Goal: Transaction & Acquisition: Book appointment/travel/reservation

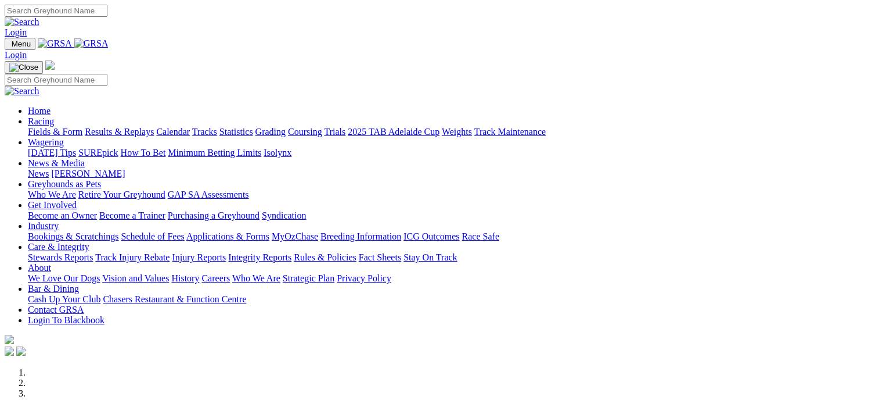
click at [59, 221] on link "Industry" at bounding box center [43, 226] width 31 height 10
click at [118, 231] on link "Bookings & Scratchings" at bounding box center [73, 236] width 91 height 10
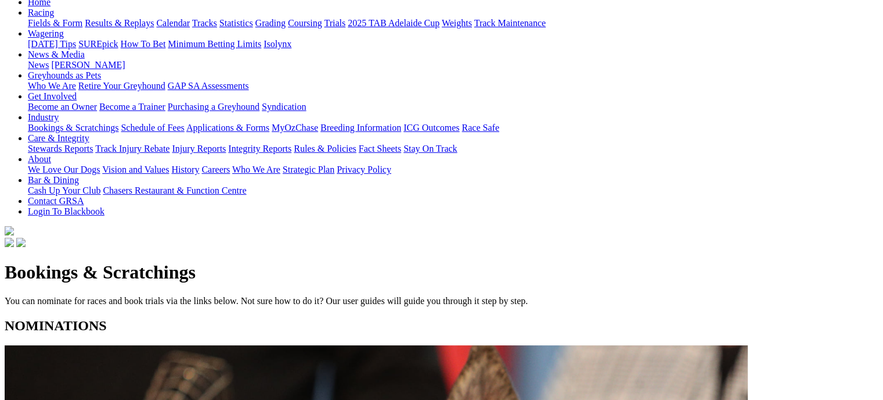
scroll to position [153, 0]
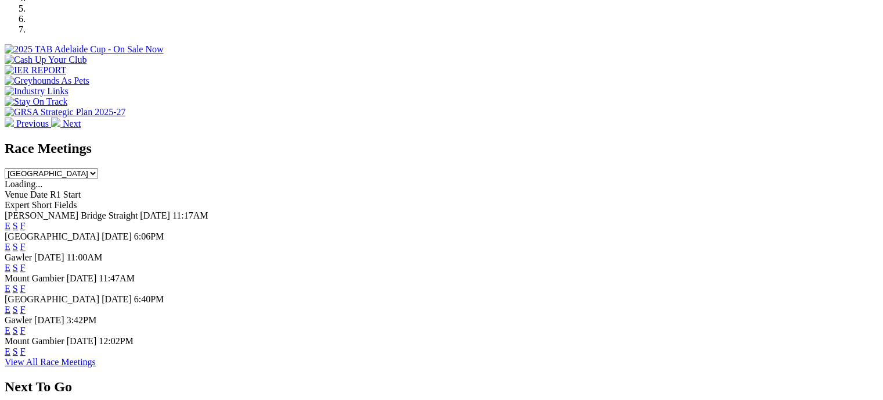
scroll to position [394, 0]
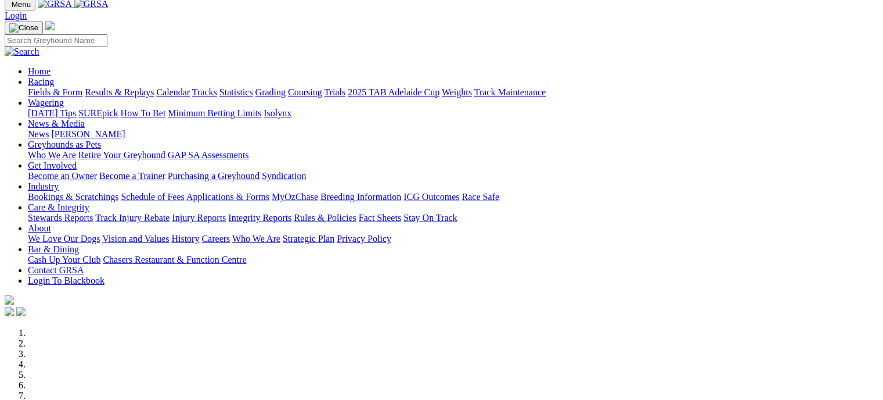
scroll to position [0, 0]
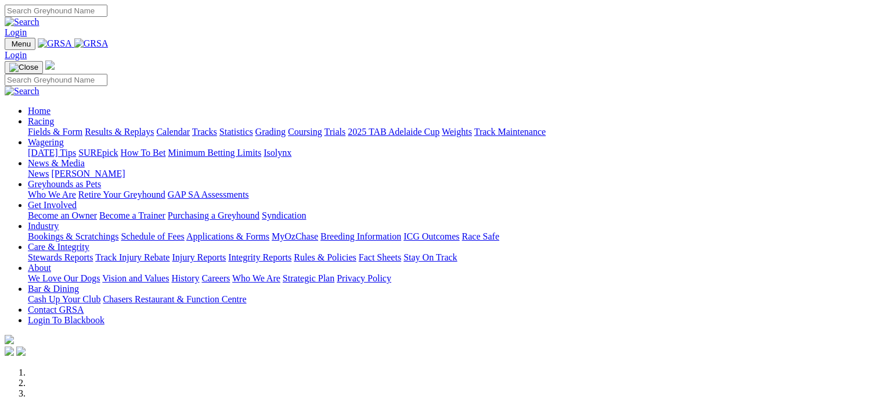
click at [154, 127] on link "Results & Replays" at bounding box center [119, 132] width 69 height 10
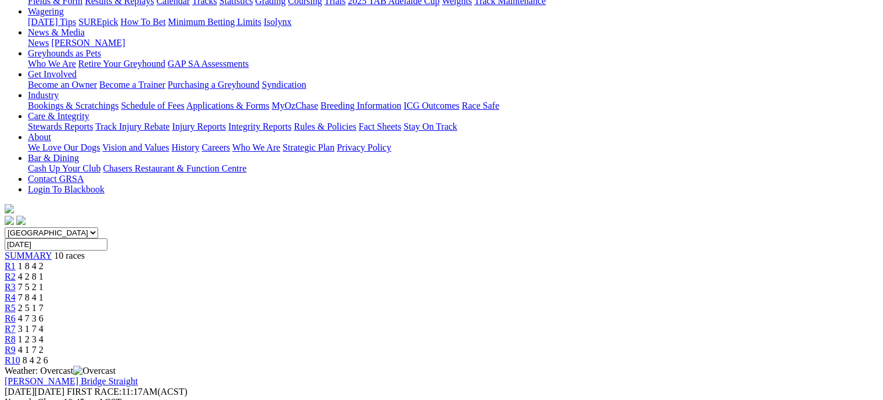
scroll to position [185, 0]
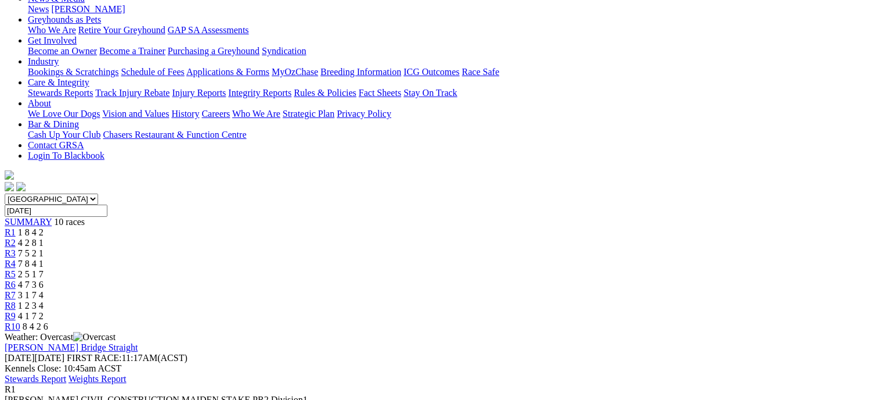
click at [288, 238] on div "R2 4 2 8 1" at bounding box center [442, 243] width 874 height 10
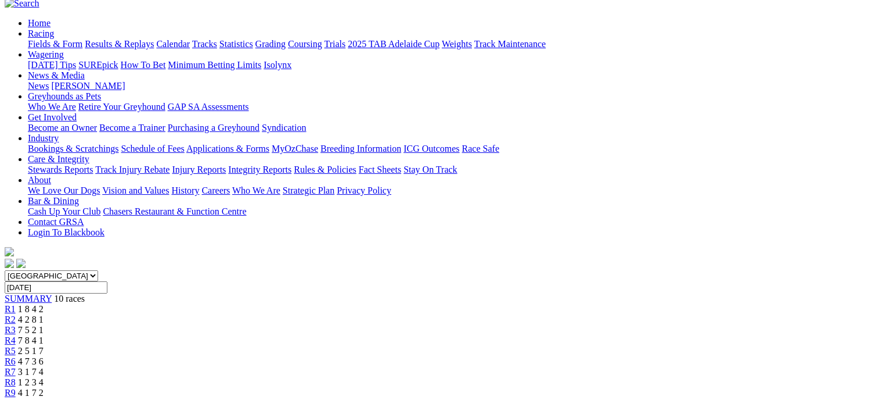
scroll to position [91, 0]
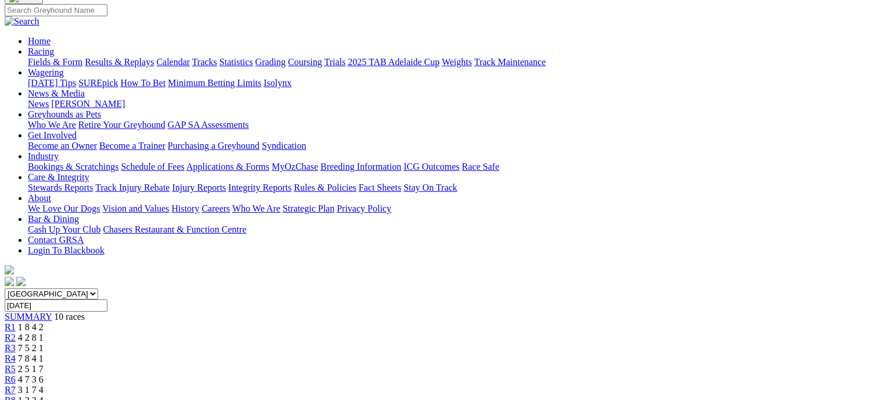
click at [351, 343] on div "R3 7 5 2 1" at bounding box center [442, 348] width 874 height 10
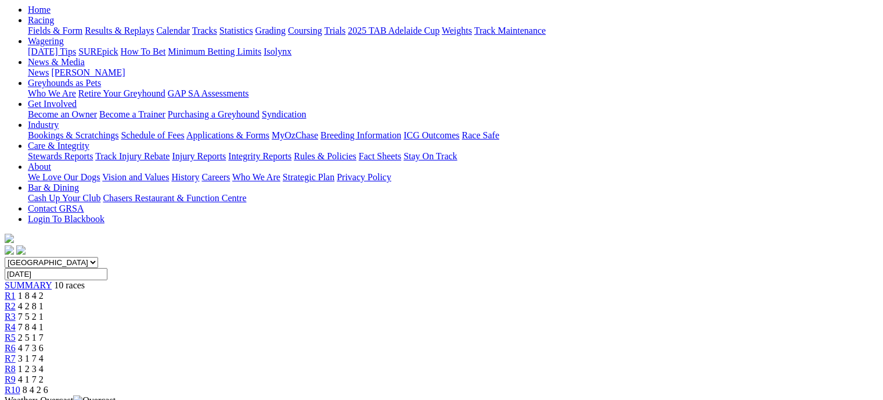
scroll to position [114, 0]
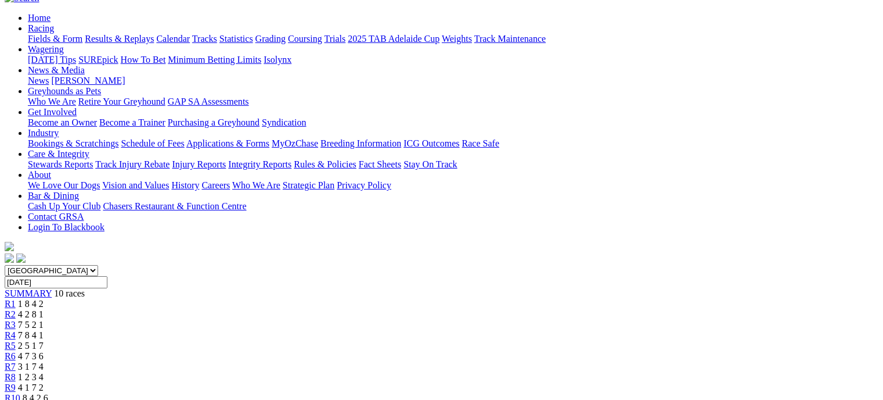
click at [16, 330] on link "R4" at bounding box center [10, 335] width 11 height 10
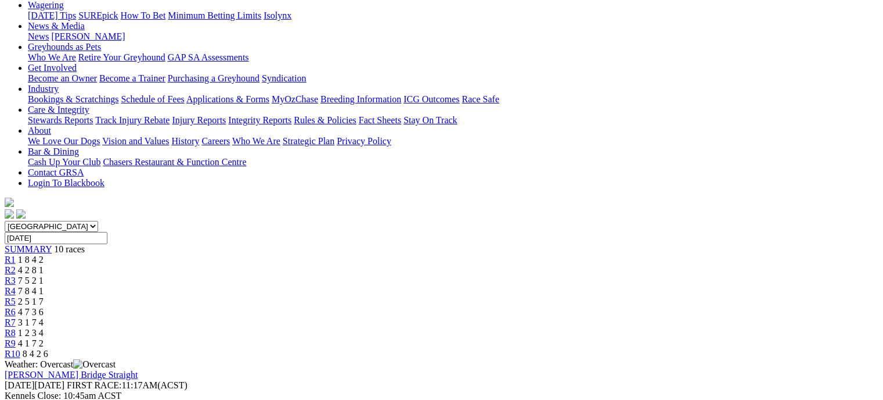
scroll to position [128, 0]
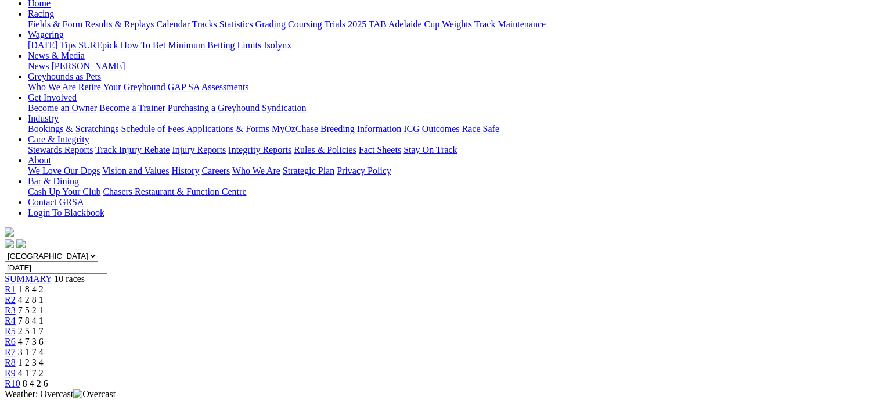
click at [467, 326] on div "R5 2 5 1 7" at bounding box center [442, 331] width 874 height 10
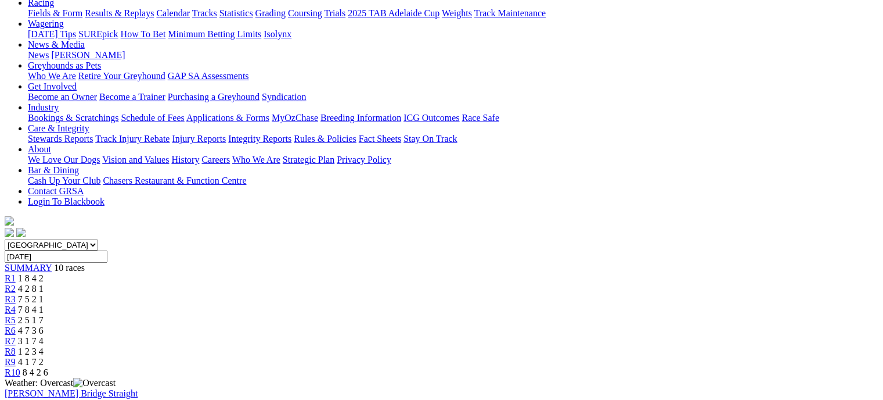
scroll to position [135, 0]
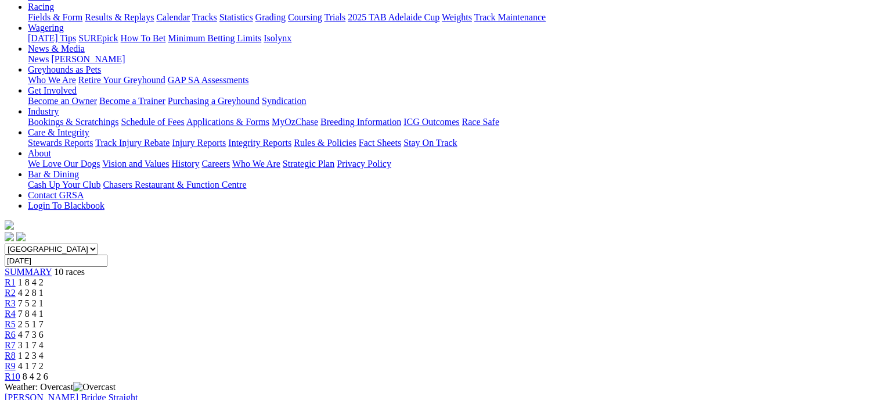
click at [16, 329] on link "R6" at bounding box center [10, 334] width 11 height 10
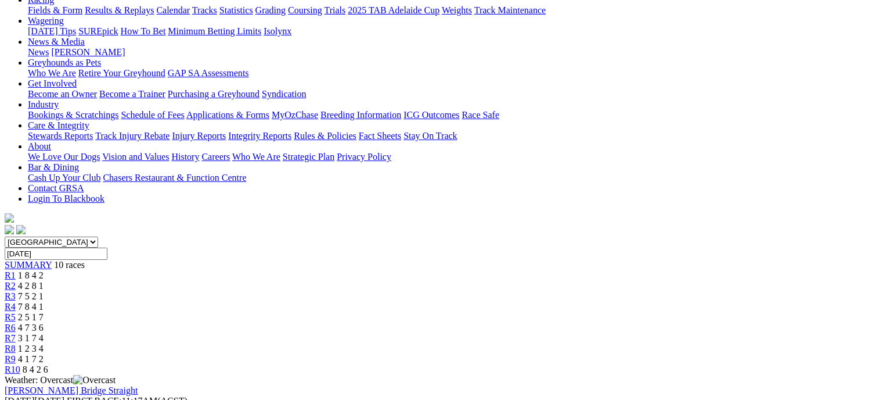
scroll to position [127, 0]
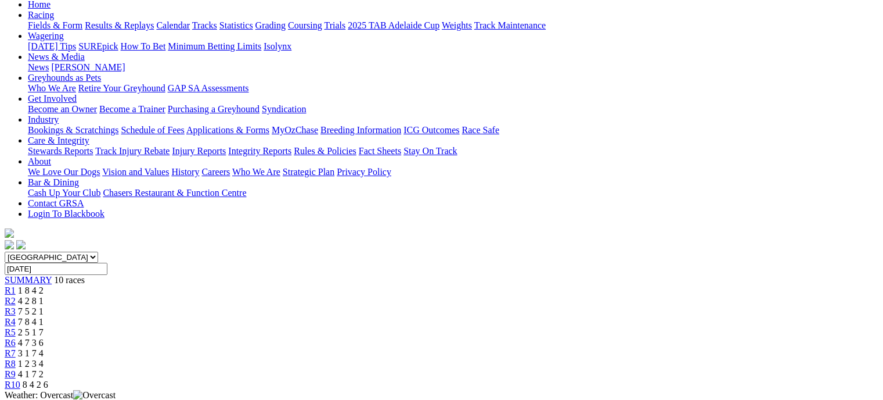
click at [16, 348] on link "R7" at bounding box center [10, 353] width 11 height 10
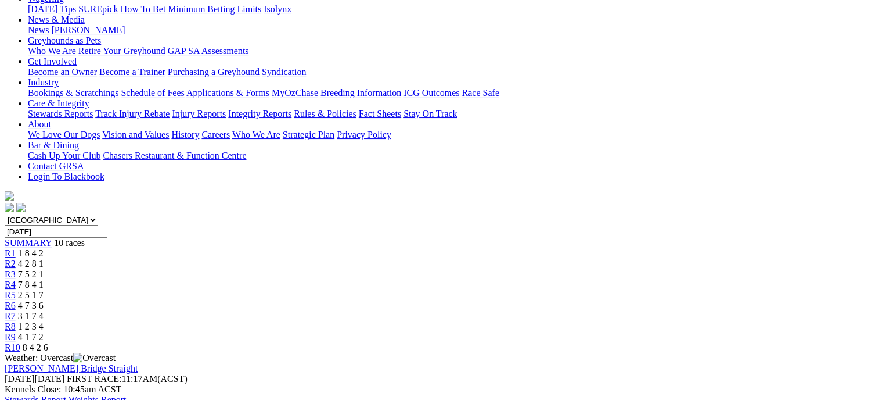
scroll to position [161, 0]
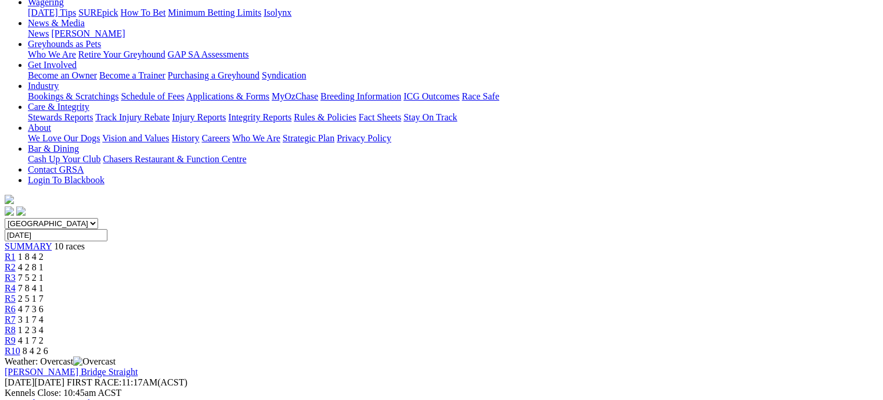
click at [16, 325] on link "R8" at bounding box center [10, 330] width 11 height 10
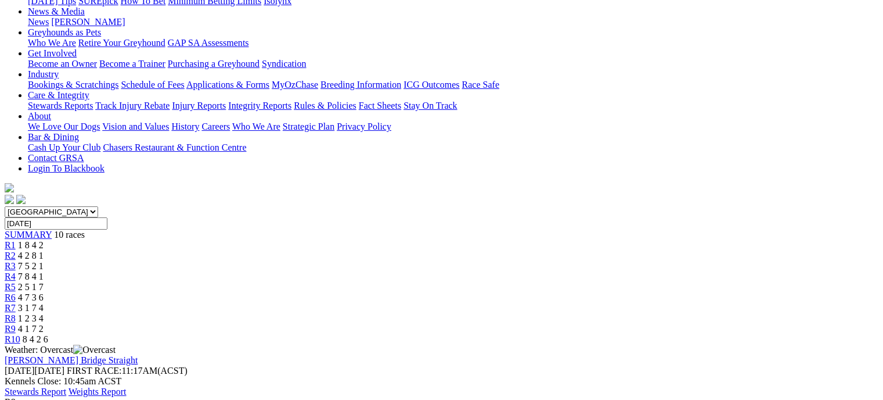
scroll to position [171, 0]
click at [16, 325] on link "R9" at bounding box center [10, 330] width 11 height 10
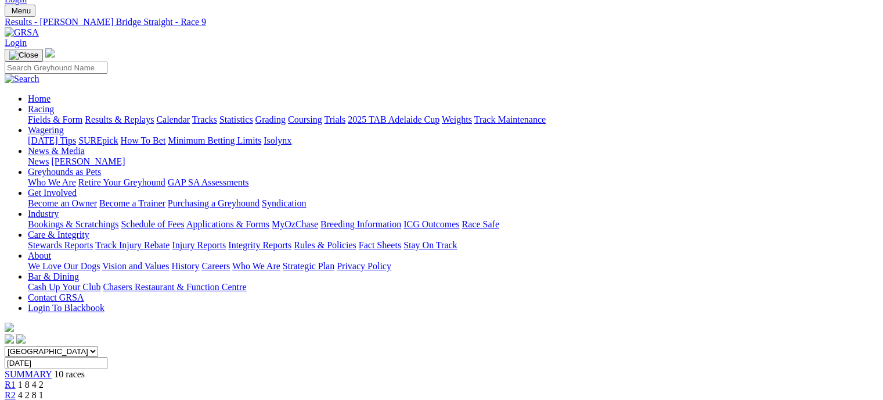
scroll to position [28, 0]
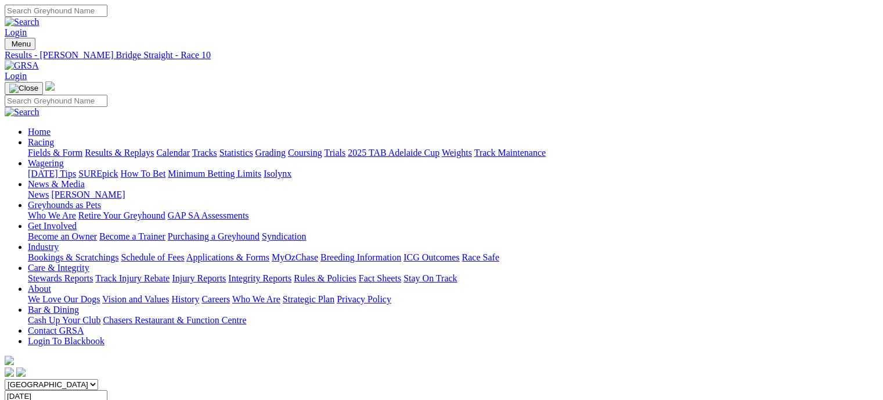
click at [322, 148] on link "Coursing" at bounding box center [305, 153] width 34 height 10
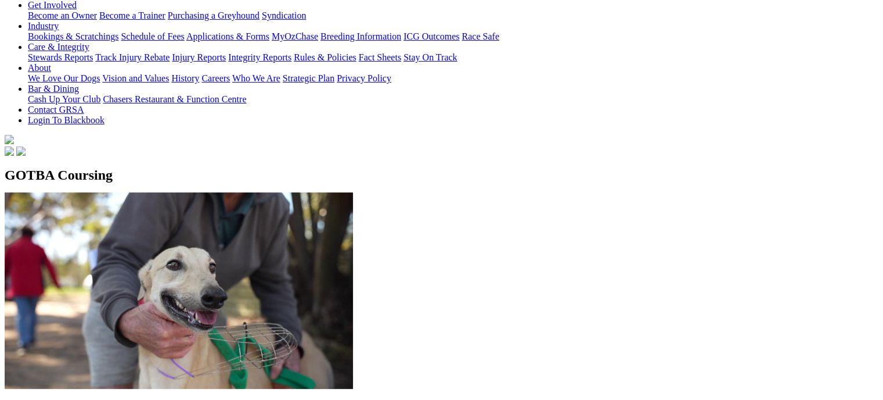
scroll to position [225, 0]
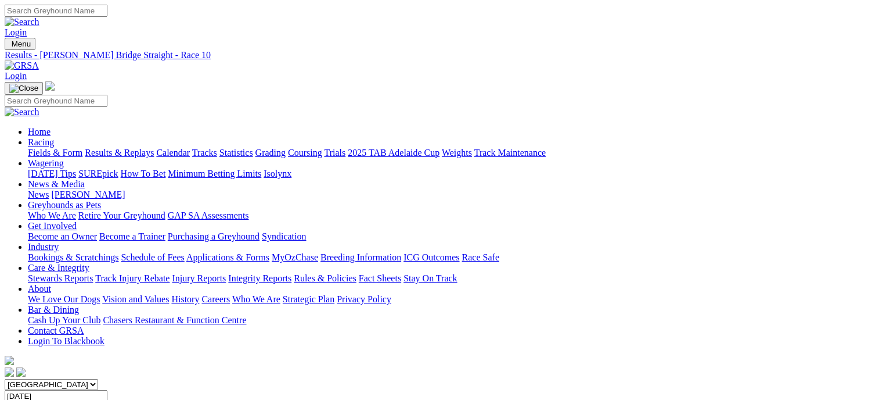
click at [190, 148] on link "Calendar" at bounding box center [173, 153] width 34 height 10
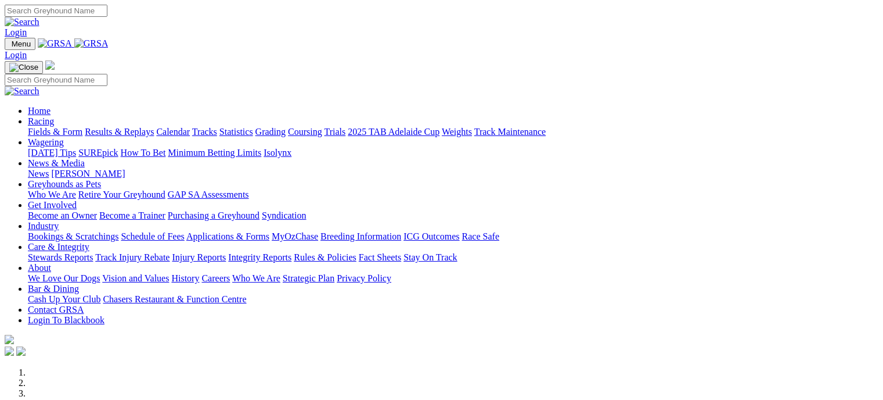
click at [46, 127] on link "Fields & Form" at bounding box center [55, 132] width 55 height 10
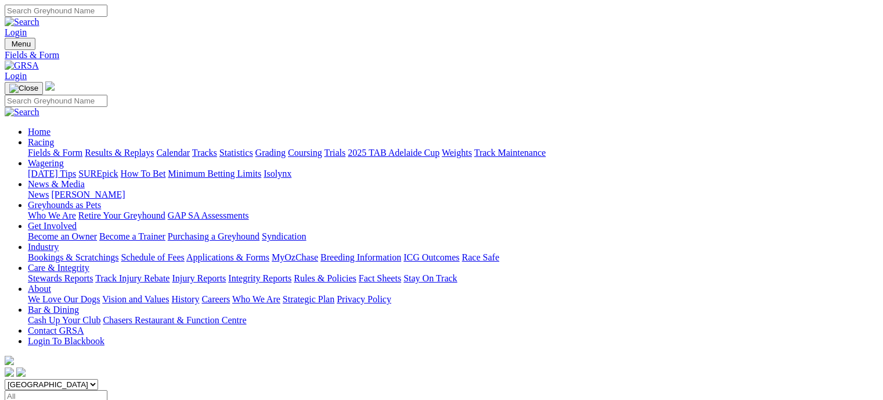
click at [54, 137] on link "Racing" at bounding box center [41, 142] width 26 height 10
click at [190, 148] on link "Calendar" at bounding box center [173, 153] width 34 height 10
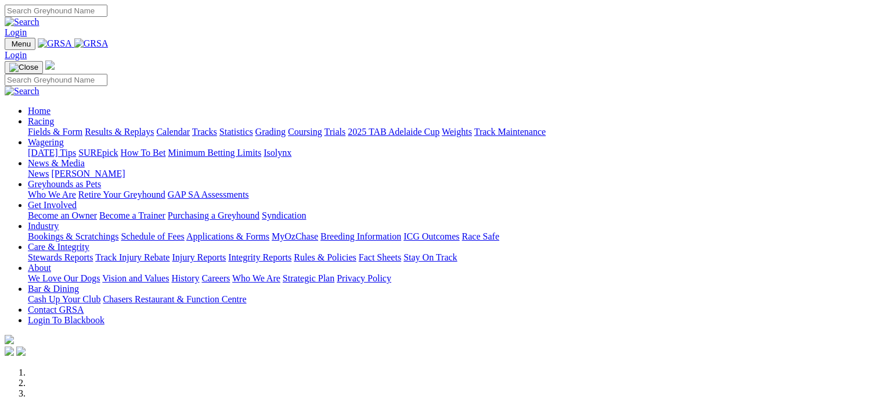
click at [59, 221] on link "Industry" at bounding box center [43, 226] width 31 height 10
click at [118, 231] on link "Bookings & Scratchings" at bounding box center [73, 236] width 91 height 10
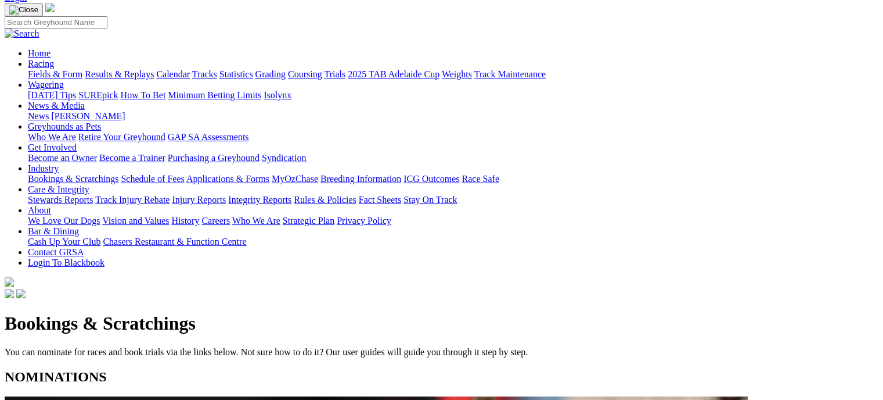
scroll to position [92, 0]
